Goal: Navigation & Orientation: Find specific page/section

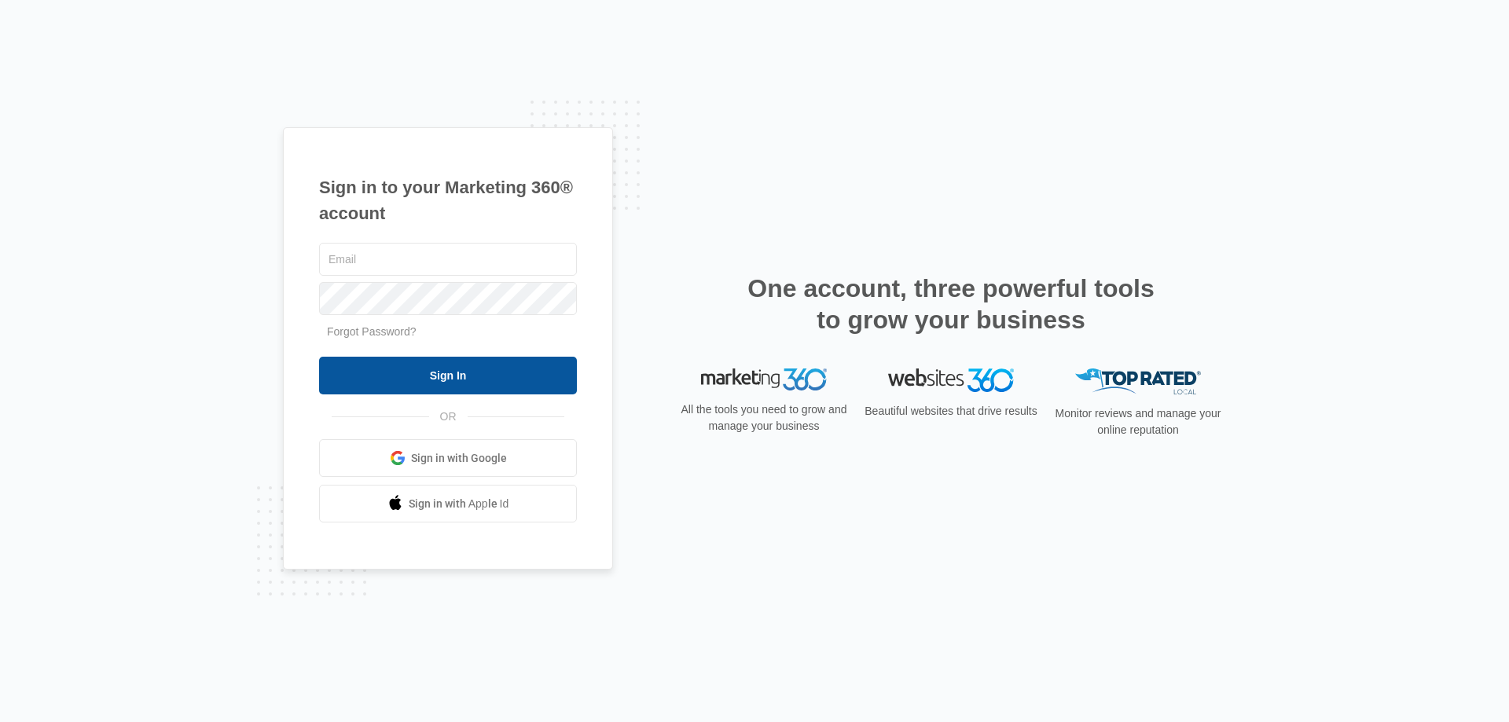
type input "[EMAIL_ADDRESS][DOMAIN_NAME]"
click at [457, 376] on input "Sign In" at bounding box center [448, 376] width 258 height 38
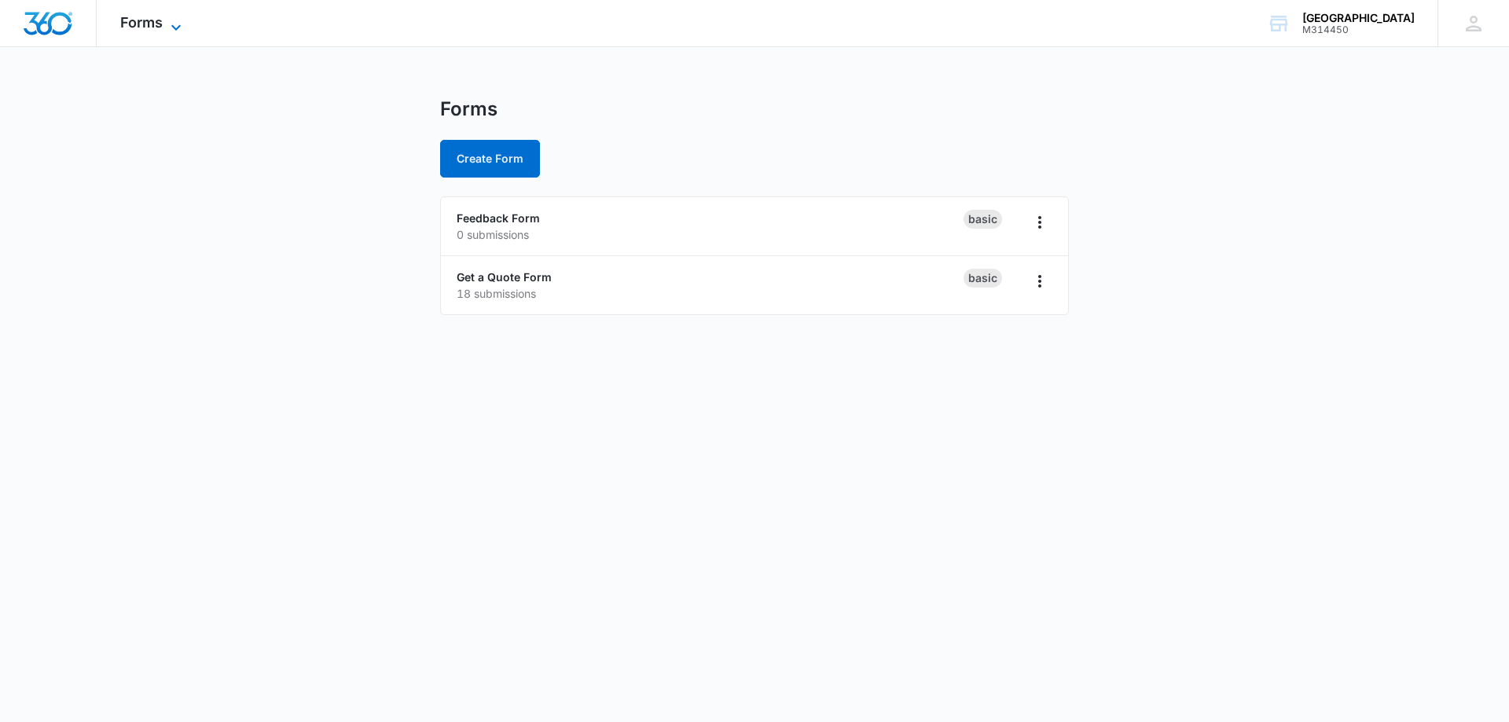
click at [167, 28] on icon at bounding box center [176, 27] width 19 height 19
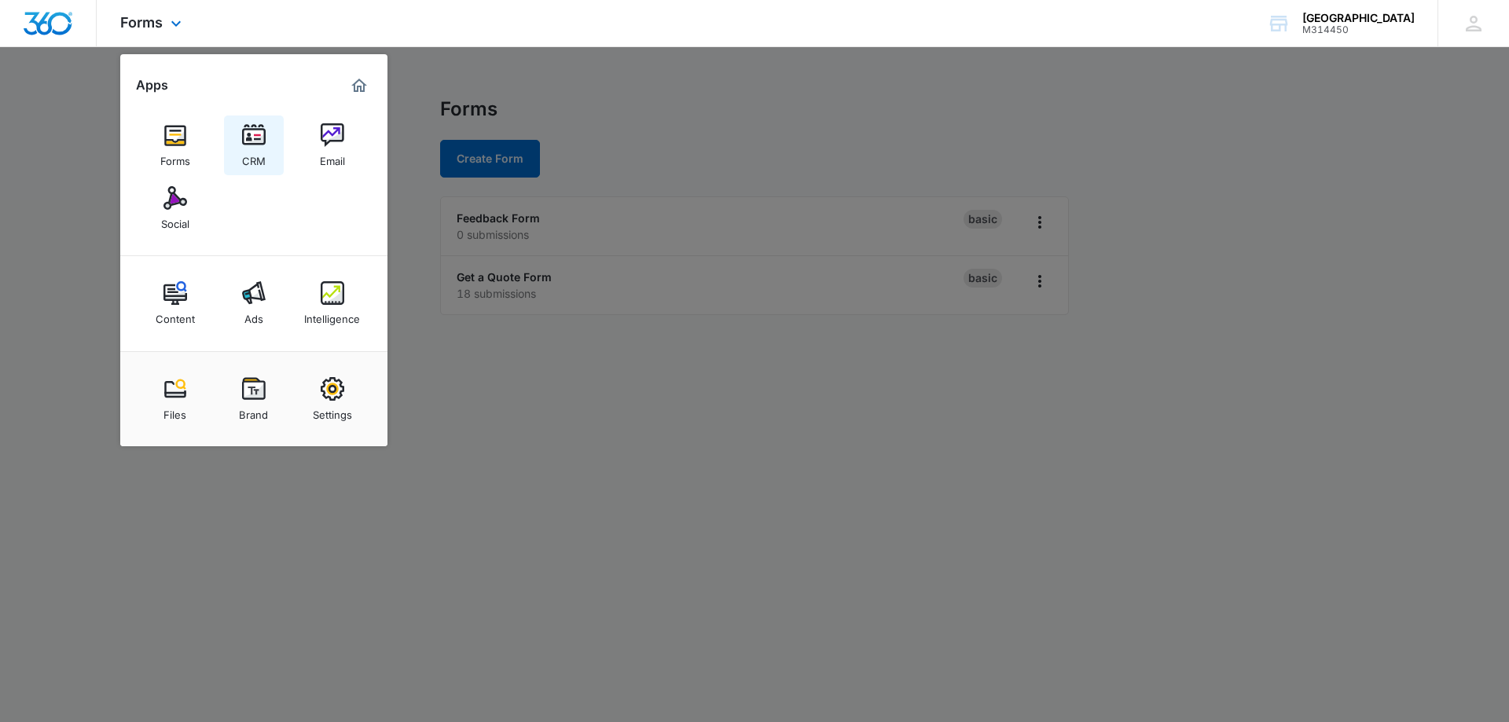
click at [267, 149] on link "CRM" at bounding box center [254, 146] width 60 height 60
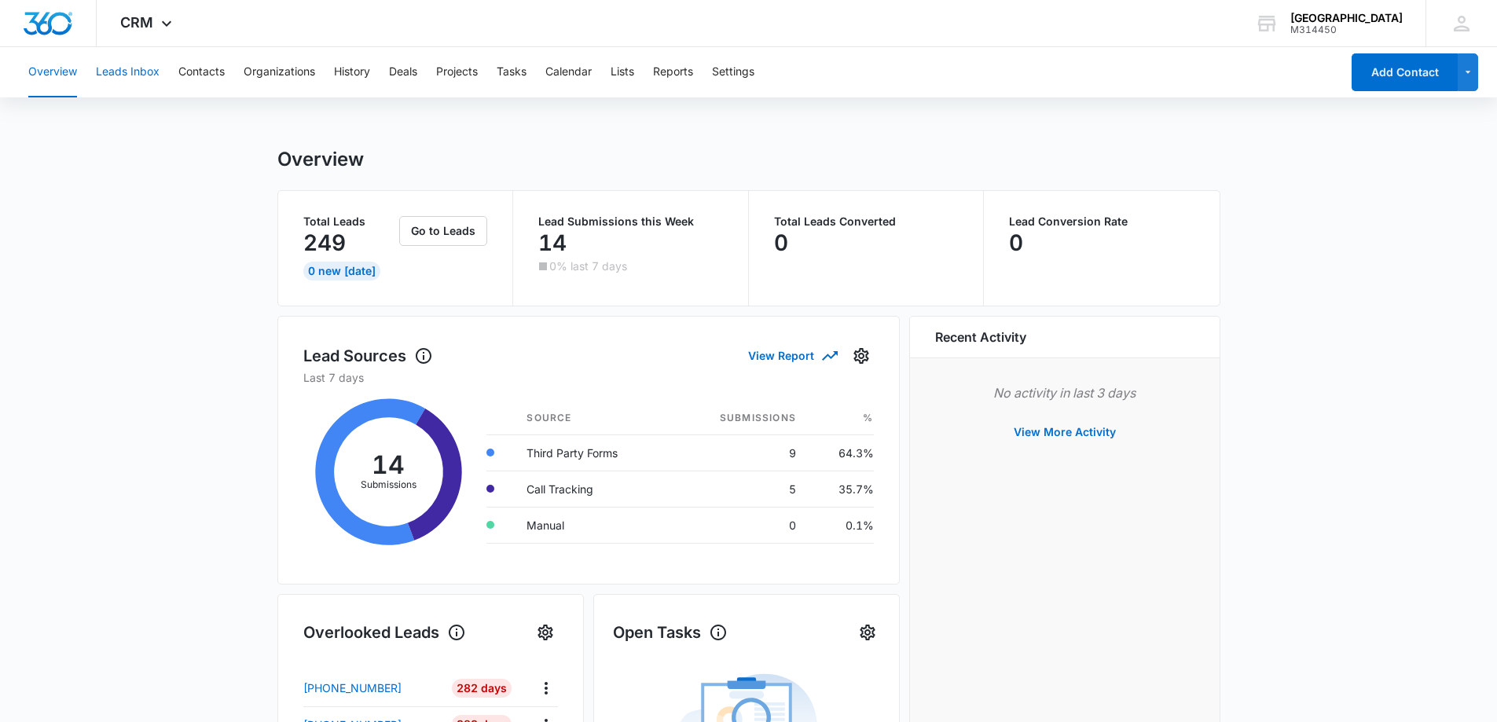
click at [158, 73] on div "Overview Leads Inbox Contacts Organizations History Deals Projects Tasks Calend…" at bounding box center [680, 72] width 1322 height 50
